Goal: Task Accomplishment & Management: Manage account settings

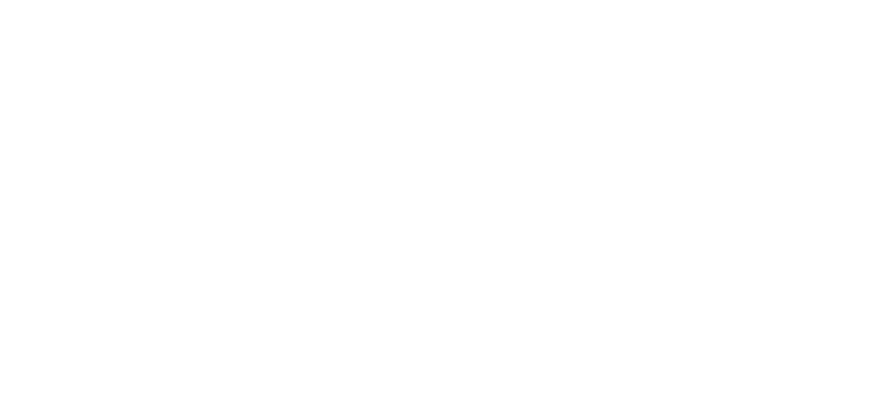
click at [712, 0] on html at bounding box center [444, 0] width 889 height 0
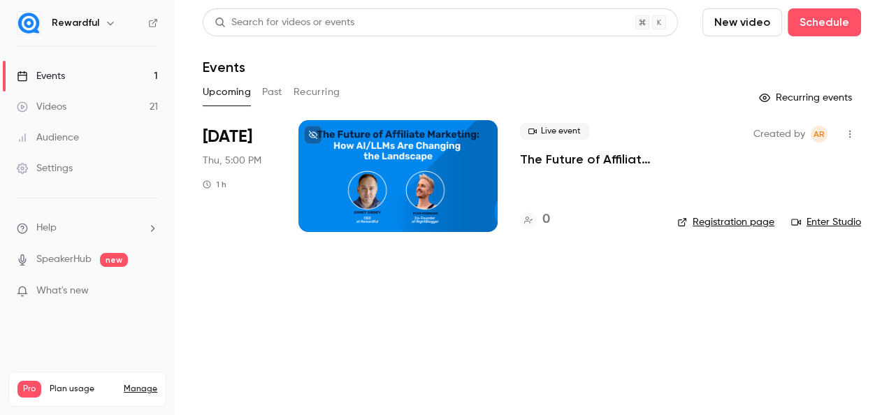
click at [728, 224] on link "Registration page" at bounding box center [725, 222] width 97 height 14
click at [693, 224] on link "Registration page" at bounding box center [725, 222] width 97 height 14
click at [389, 166] on div at bounding box center [397, 176] width 199 height 112
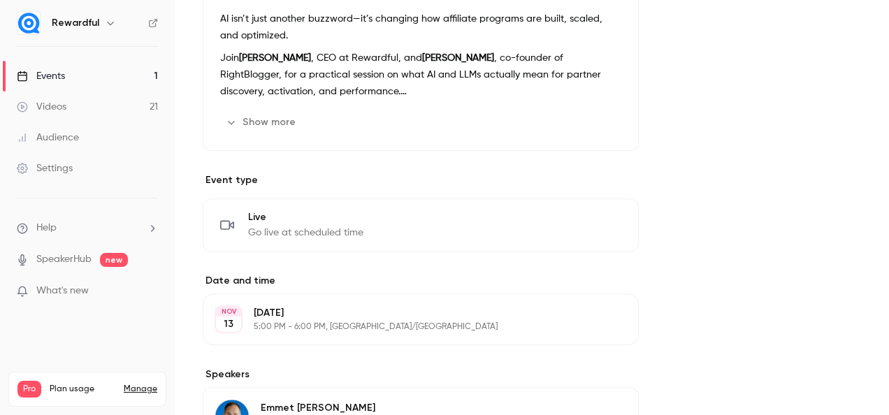
scroll to position [846, 0]
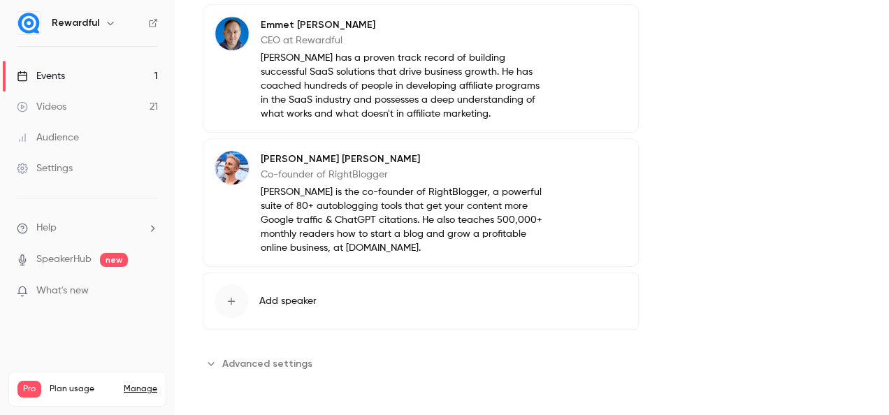
click at [236, 367] on span "Advanced settings" at bounding box center [267, 363] width 90 height 15
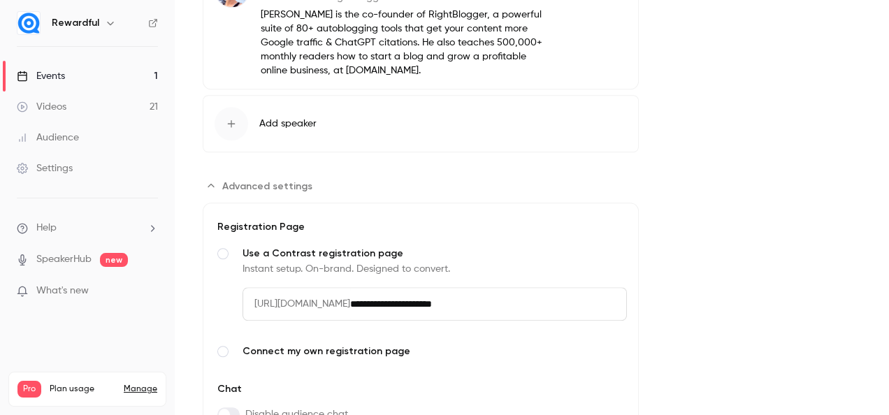
scroll to position [1115, 0]
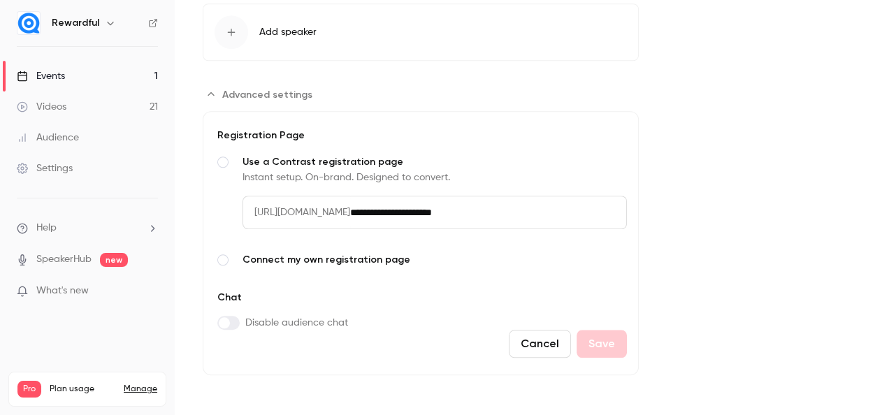
click at [67, 164] on div "Settings" at bounding box center [45, 168] width 56 height 14
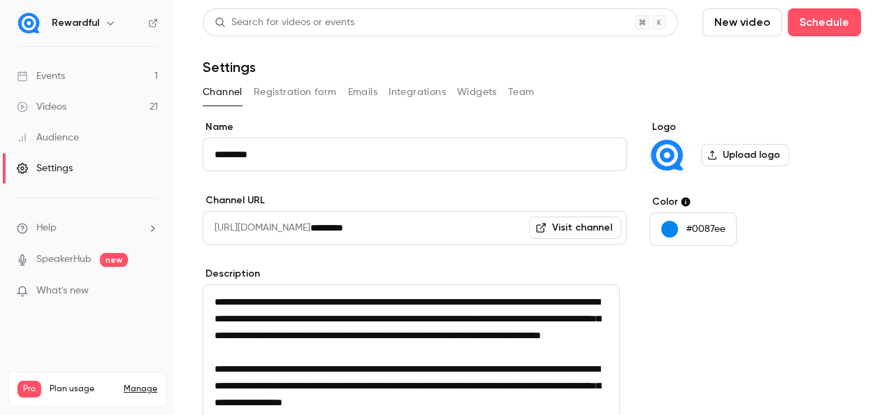
click at [305, 94] on button "Registration form" at bounding box center [295, 92] width 83 height 22
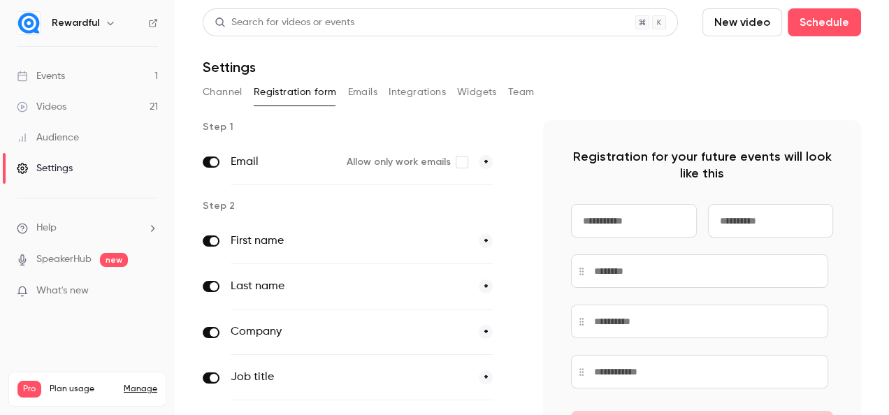
click at [368, 88] on button "Emails" at bounding box center [362, 92] width 29 height 22
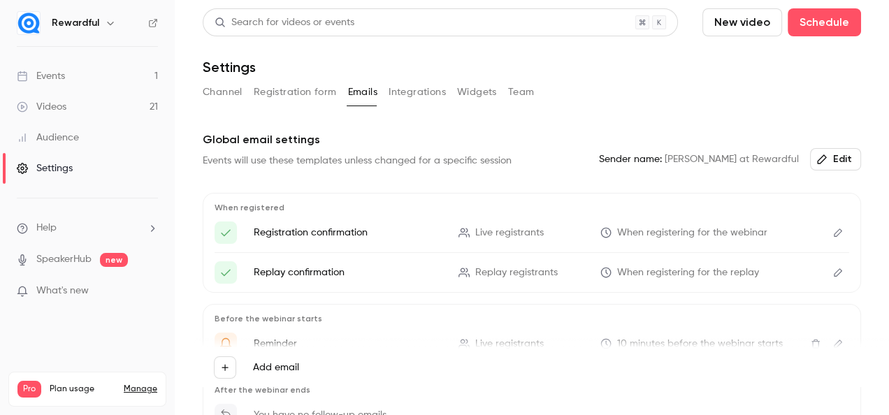
click at [64, 76] on div "Events" at bounding box center [41, 76] width 48 height 14
